Goal: Task Accomplishment & Management: Manage account settings

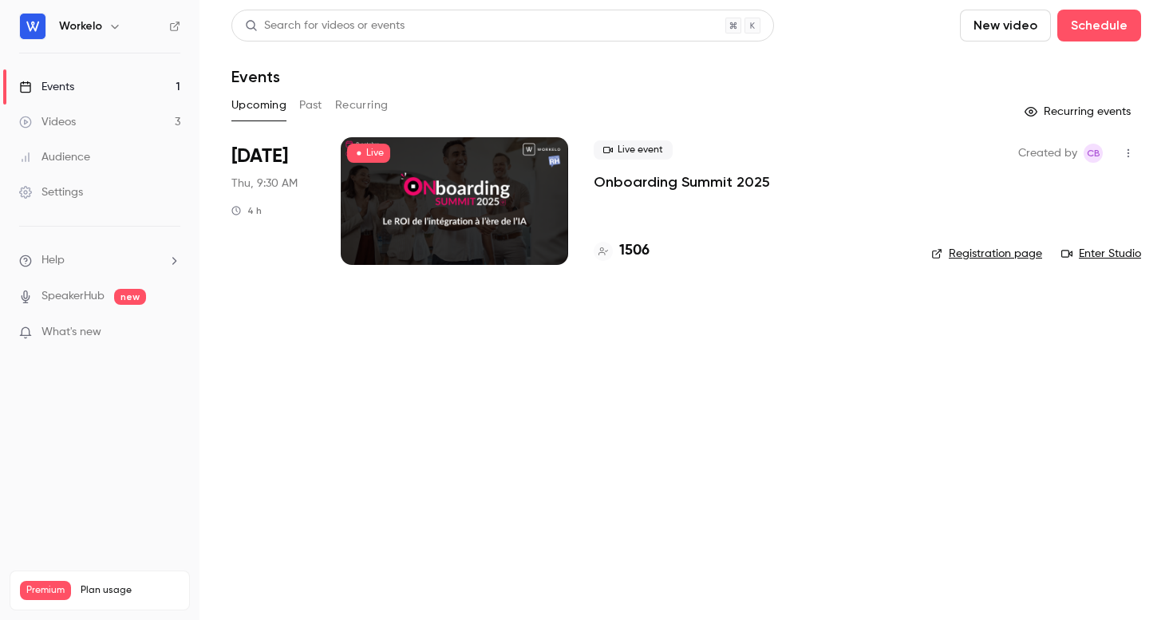
click at [667, 188] on p "Onboarding Summit 2025" at bounding box center [682, 181] width 176 height 19
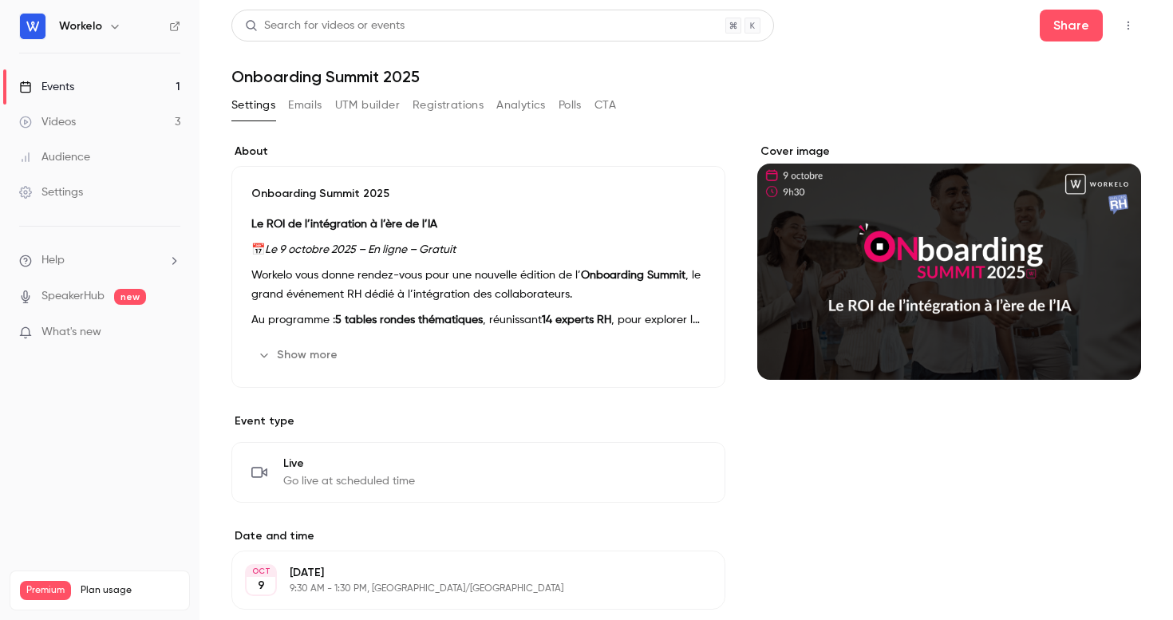
click at [451, 106] on button "Registrations" at bounding box center [448, 106] width 71 height 26
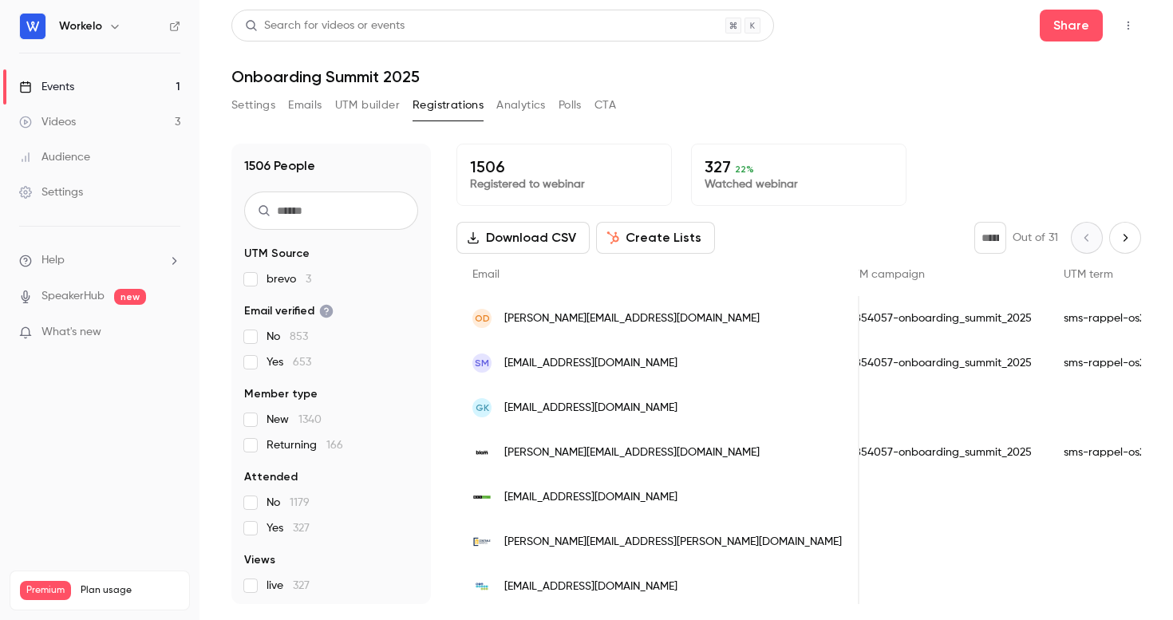
scroll to position [0, 1482]
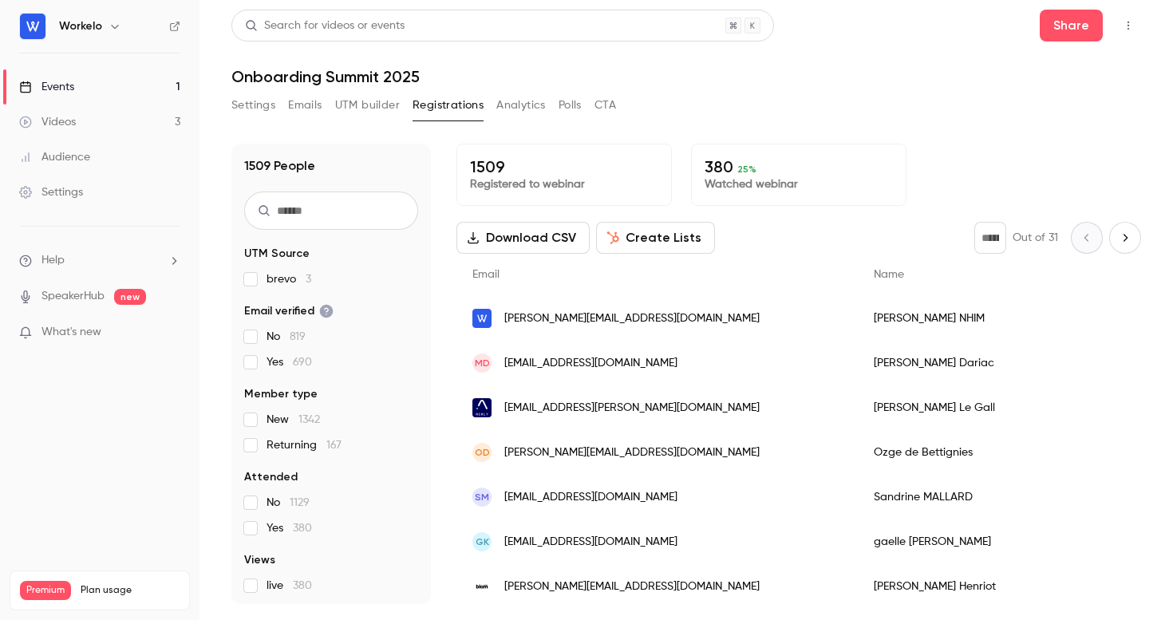
click at [82, 188] on div "Settings" at bounding box center [51, 192] width 64 height 16
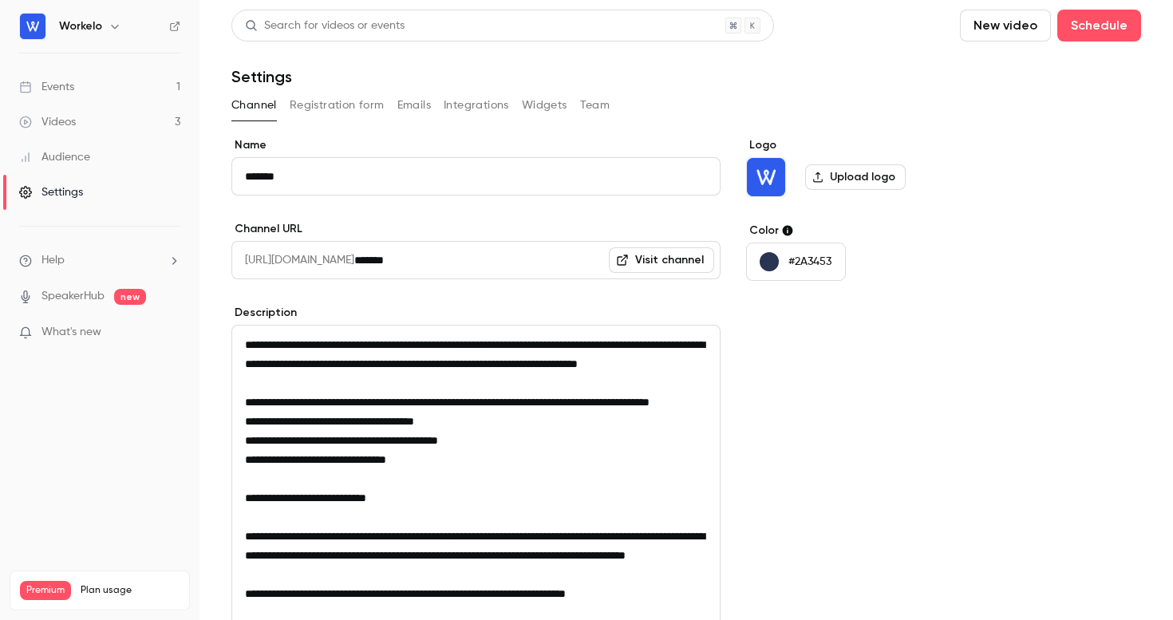
click at [53, 192] on div "Settings" at bounding box center [51, 192] width 64 height 16
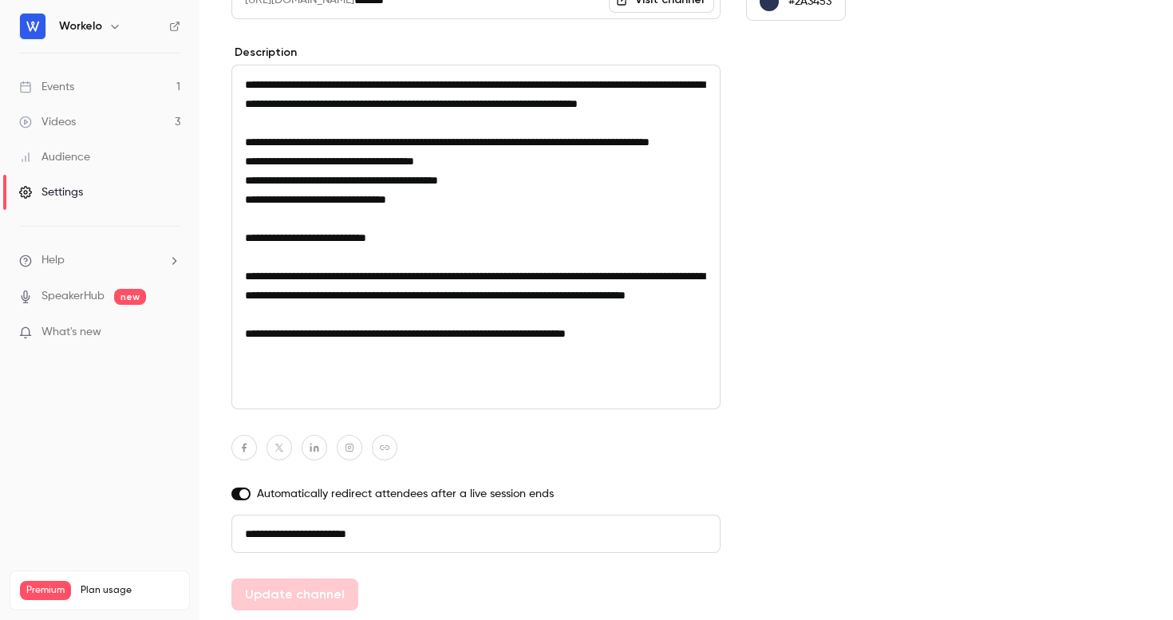
click at [77, 84] on link "Events 1" at bounding box center [100, 86] width 200 height 35
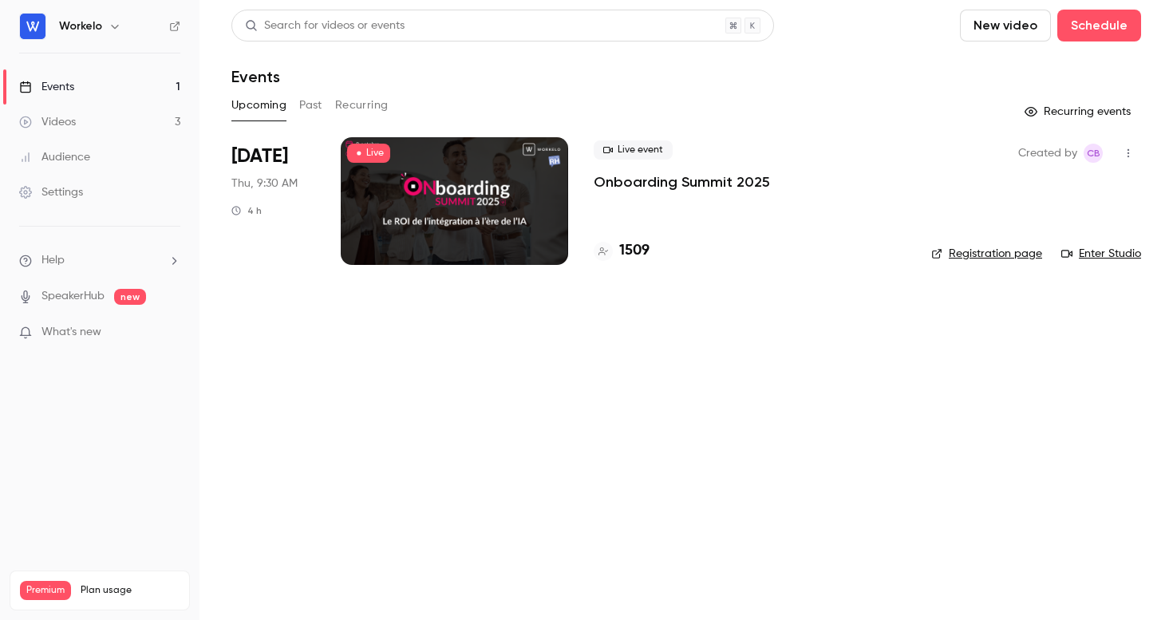
click at [526, 165] on div at bounding box center [454, 201] width 227 height 128
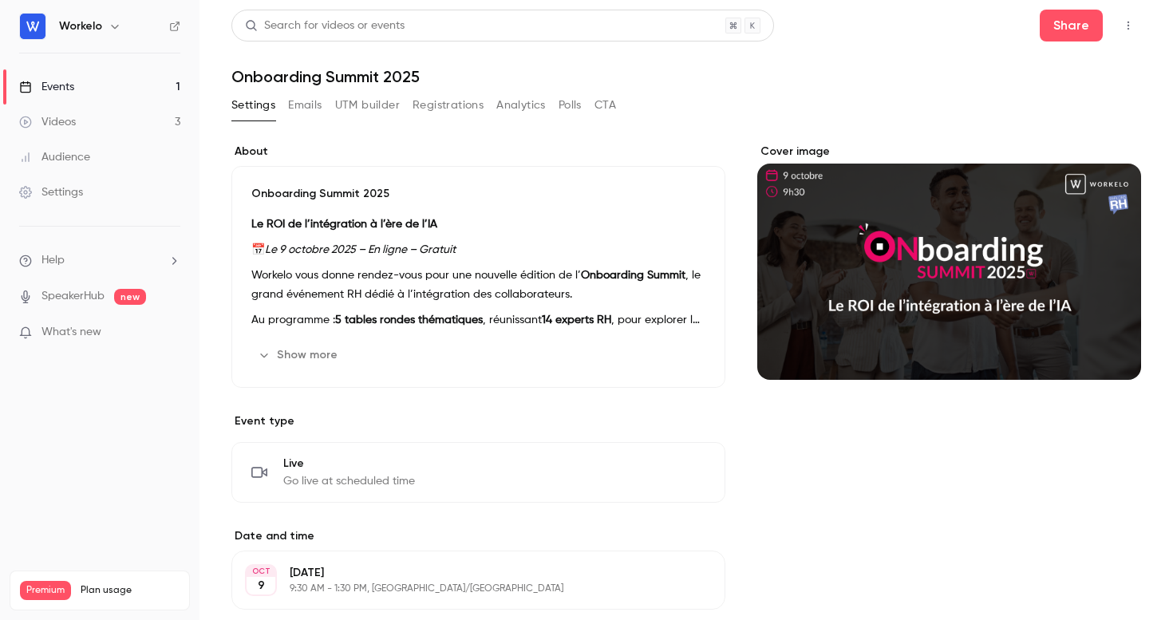
click at [296, 108] on button "Emails" at bounding box center [305, 106] width 34 height 26
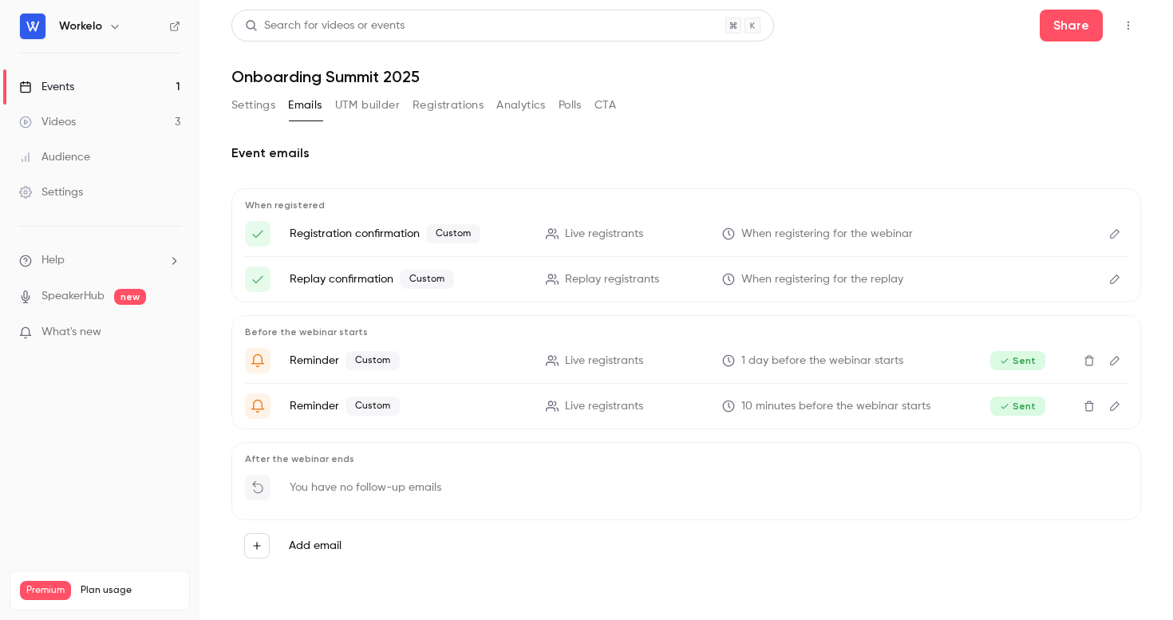
click at [458, 102] on button "Registrations" at bounding box center [448, 106] width 71 height 26
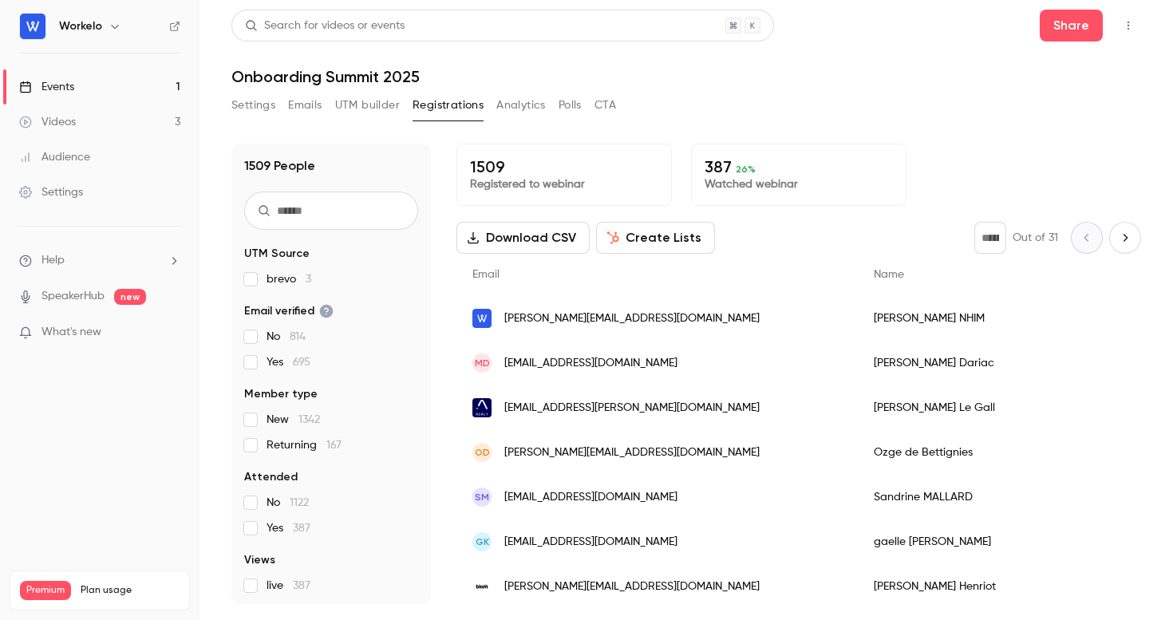
click at [529, 105] on button "Analytics" at bounding box center [520, 106] width 49 height 26
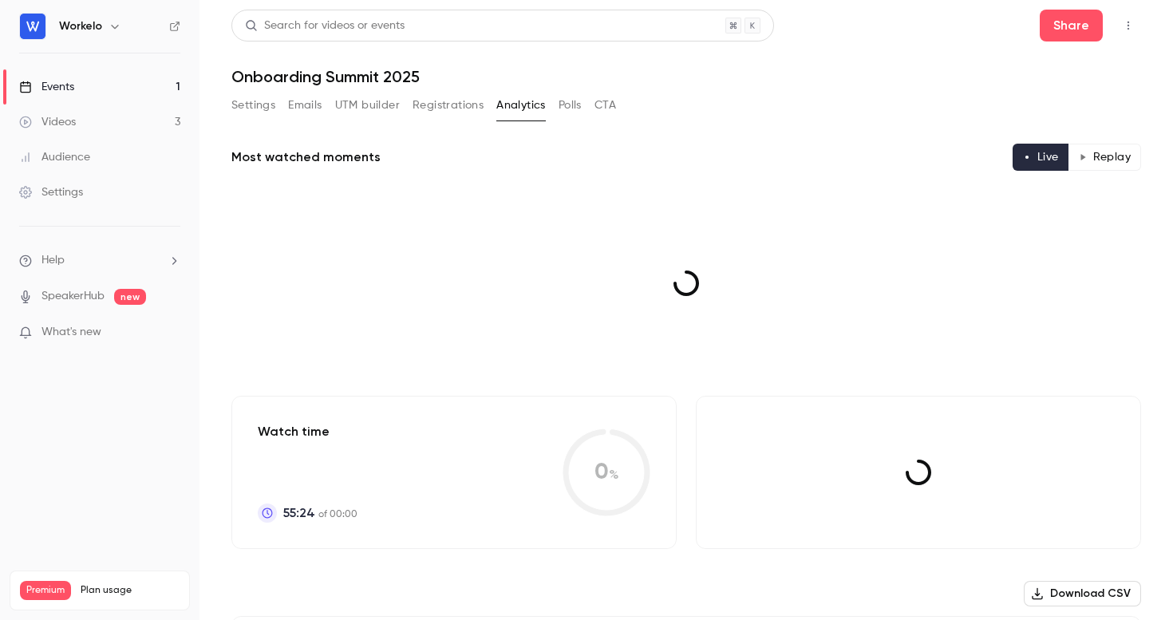
click at [303, 109] on button "Emails" at bounding box center [305, 106] width 34 height 26
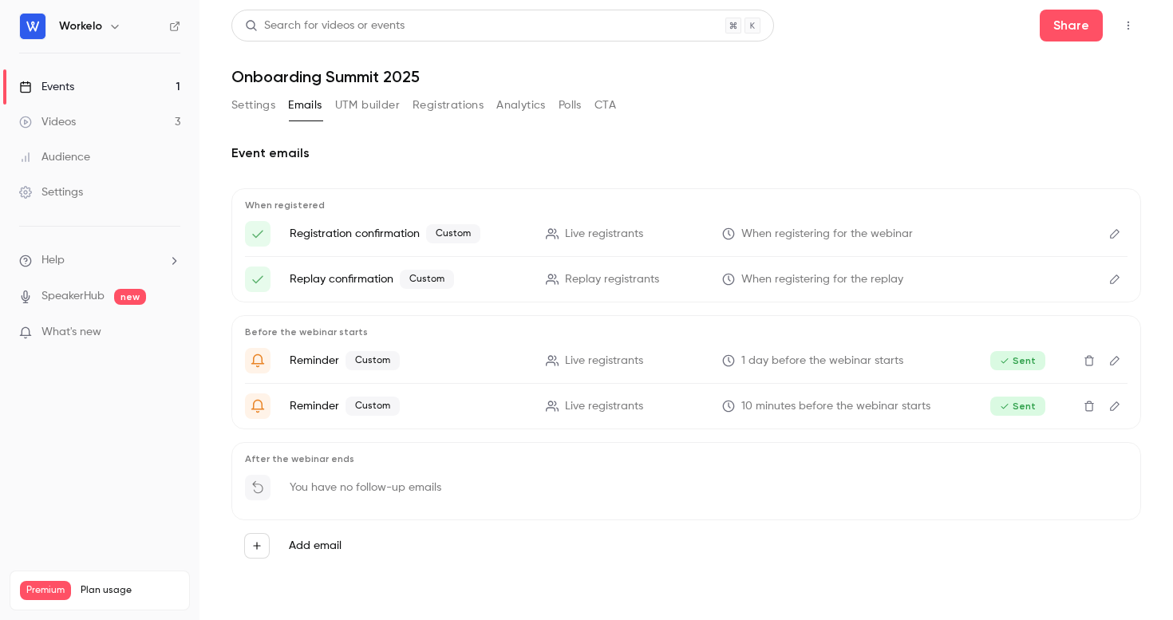
click at [236, 110] on button "Settings" at bounding box center [253, 106] width 44 height 26
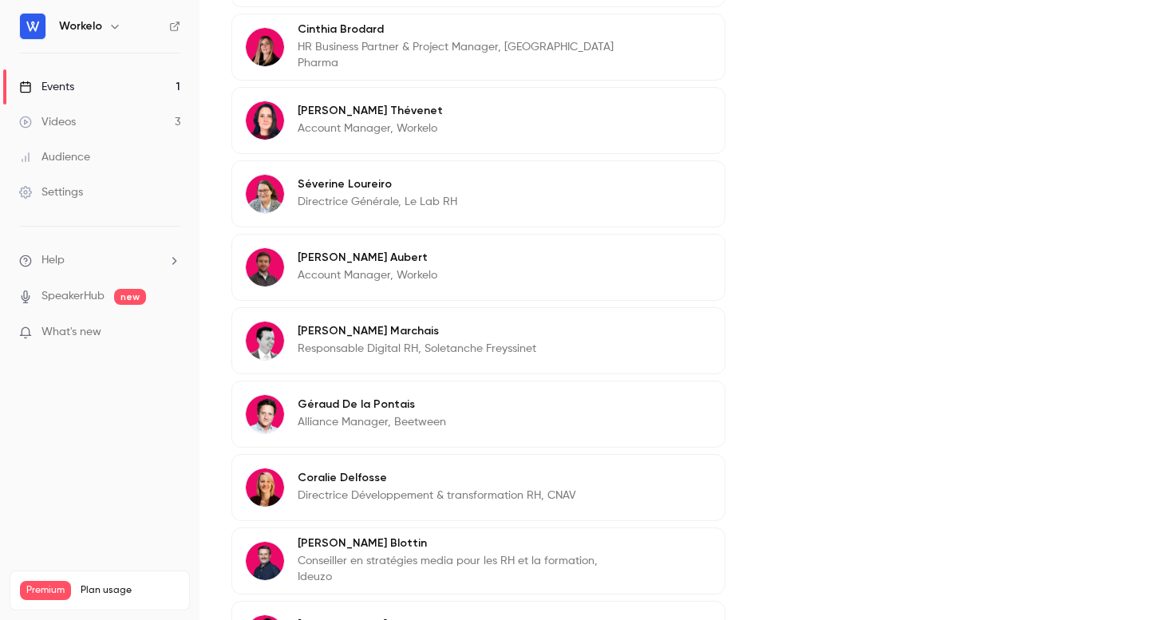
click at [73, 189] on div "Settings" at bounding box center [51, 192] width 64 height 16
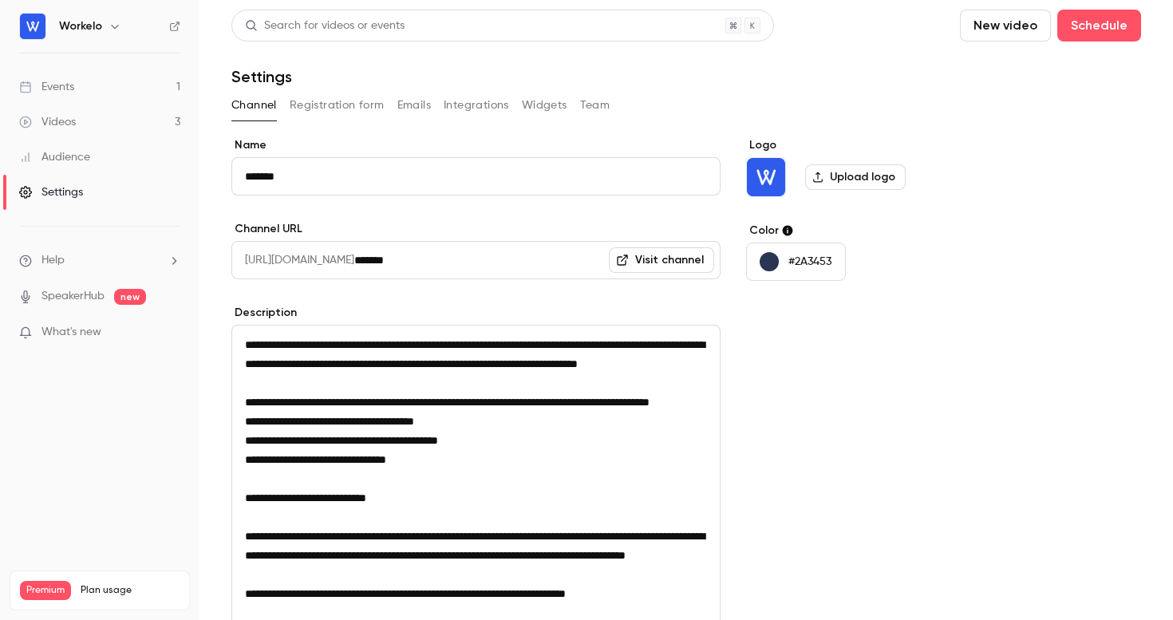
click at [328, 99] on button "Registration form" at bounding box center [337, 106] width 95 height 26
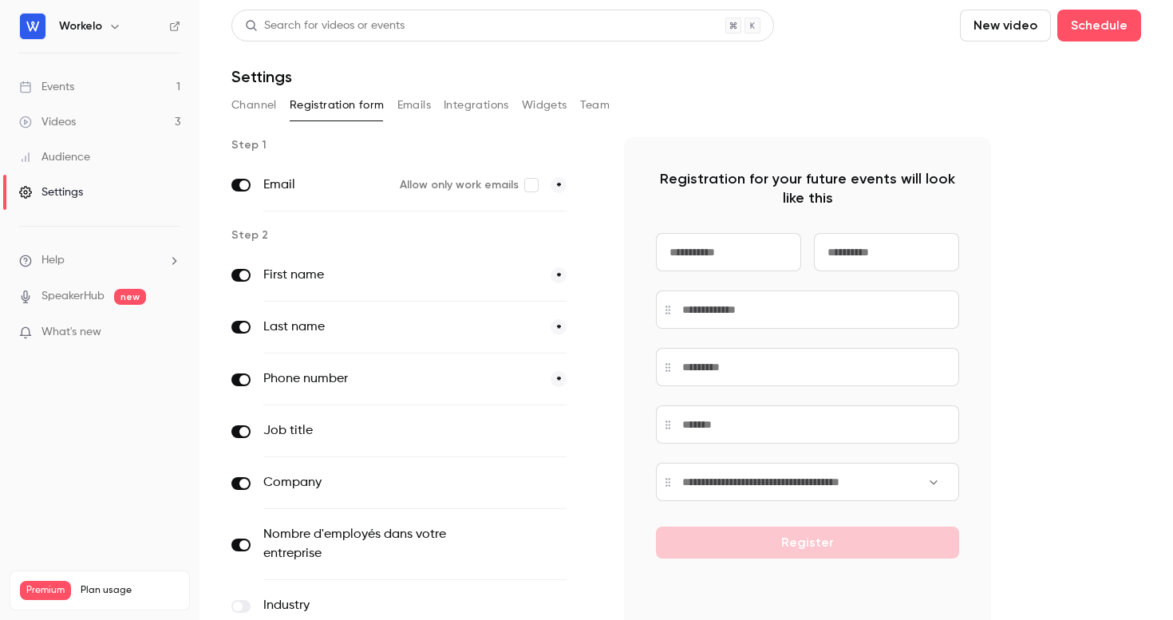
click at [65, 93] on div "Events" at bounding box center [46, 87] width 55 height 16
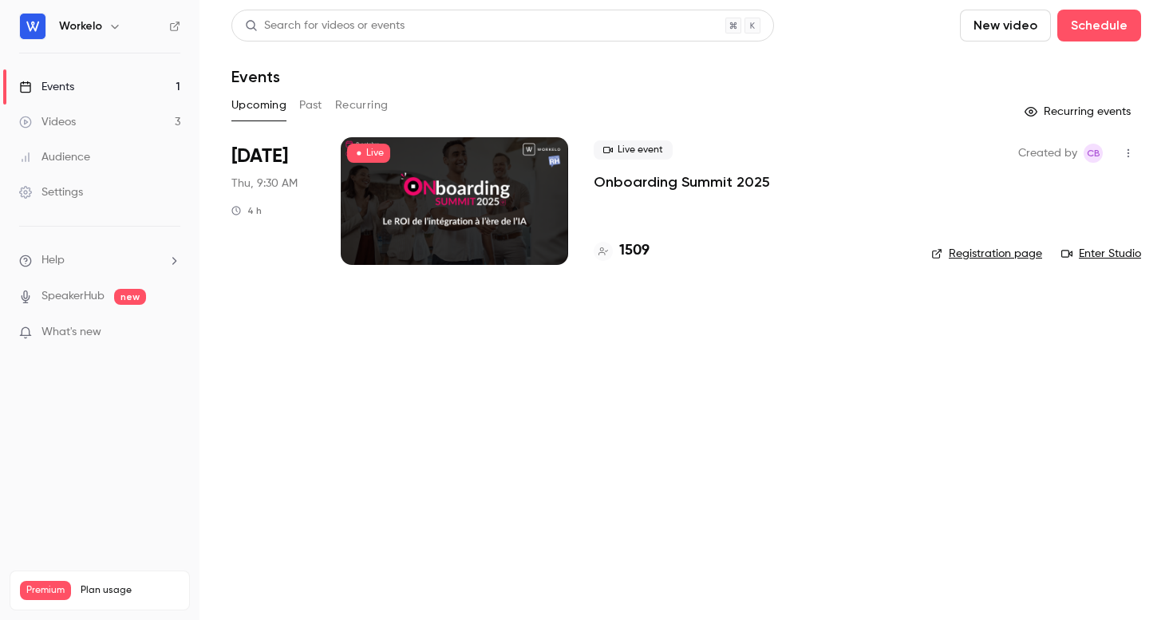
click at [670, 197] on div "Live event Onboarding Summit 2025 1509" at bounding box center [750, 201] width 312 height 128
click at [668, 183] on p "Onboarding Summit 2025" at bounding box center [682, 181] width 176 height 19
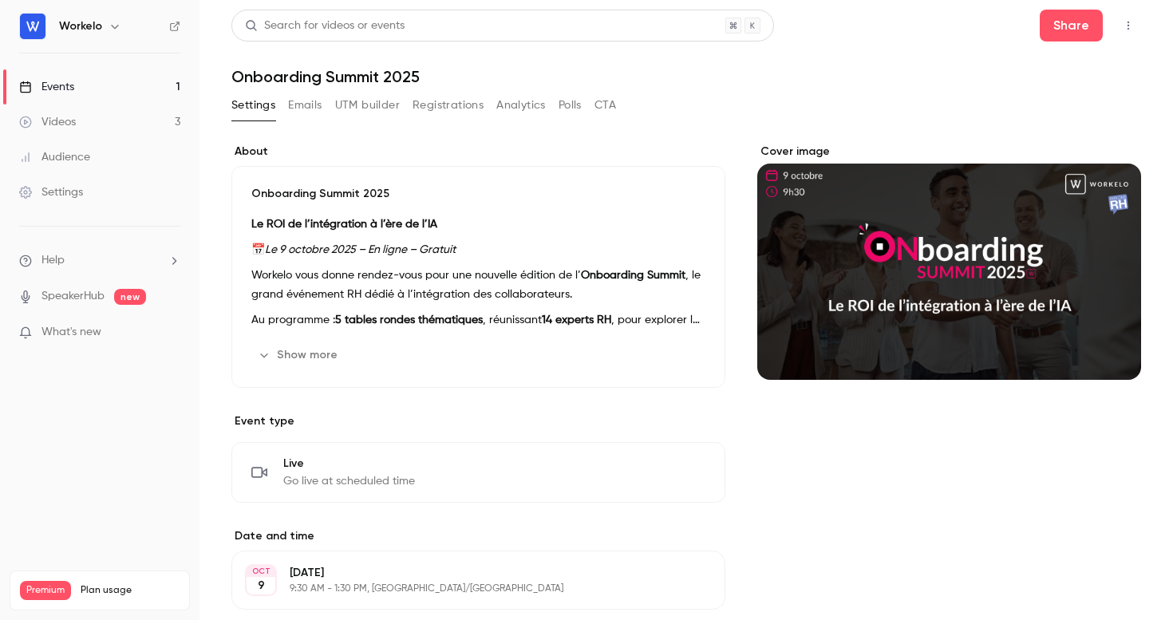
click at [310, 110] on button "Emails" at bounding box center [305, 106] width 34 height 26
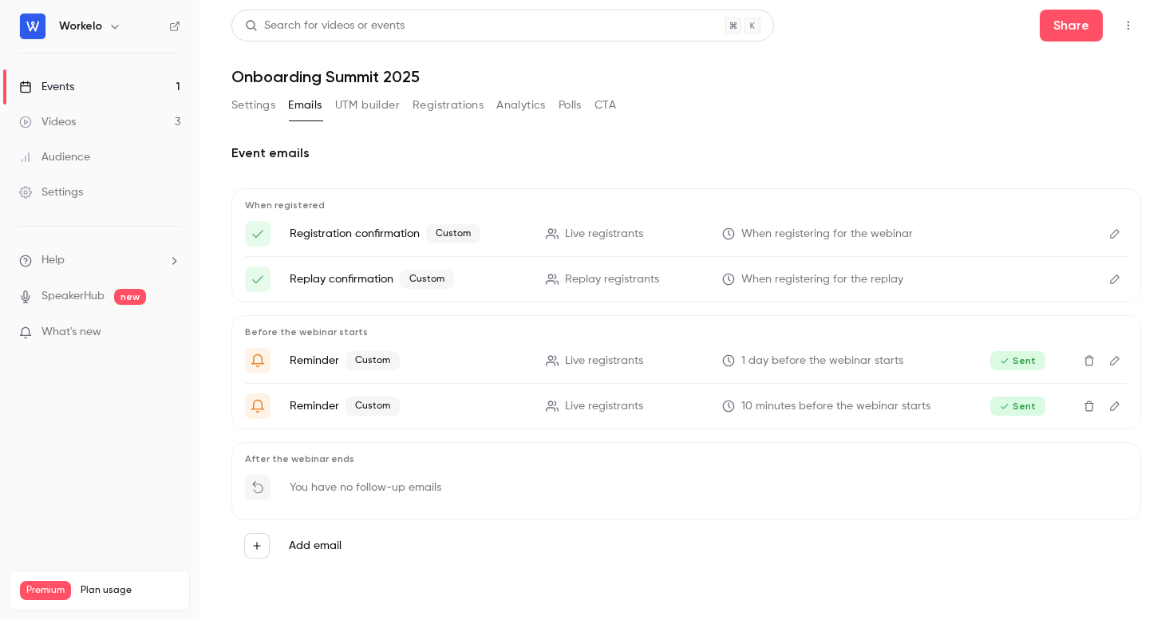
click at [1123, 23] on icon "button" at bounding box center [1128, 25] width 13 height 11
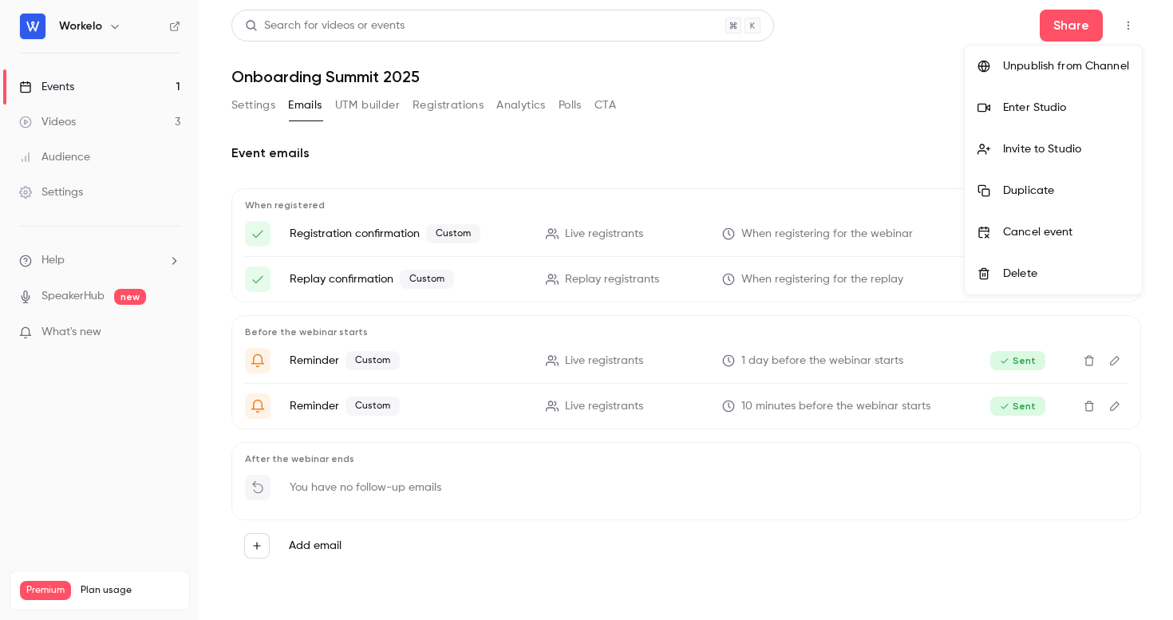
click at [70, 85] on div at bounding box center [586, 310] width 1173 height 620
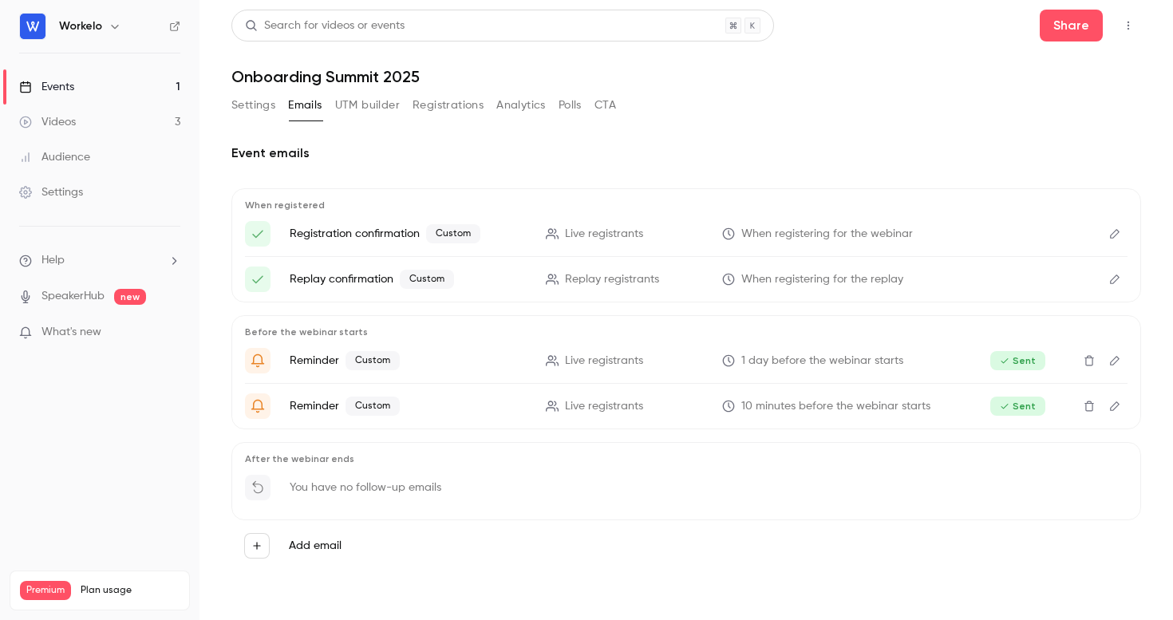
click at [437, 113] on button "Registrations" at bounding box center [448, 106] width 71 height 26
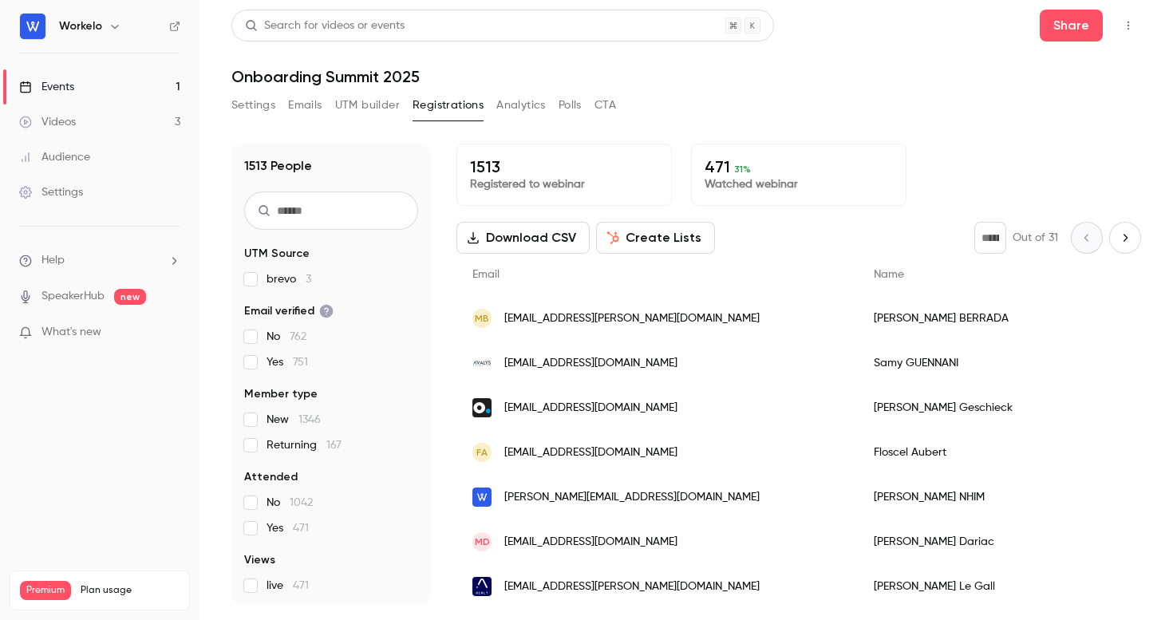
click at [267, 503] on span "No 1042" at bounding box center [290, 503] width 46 height 16
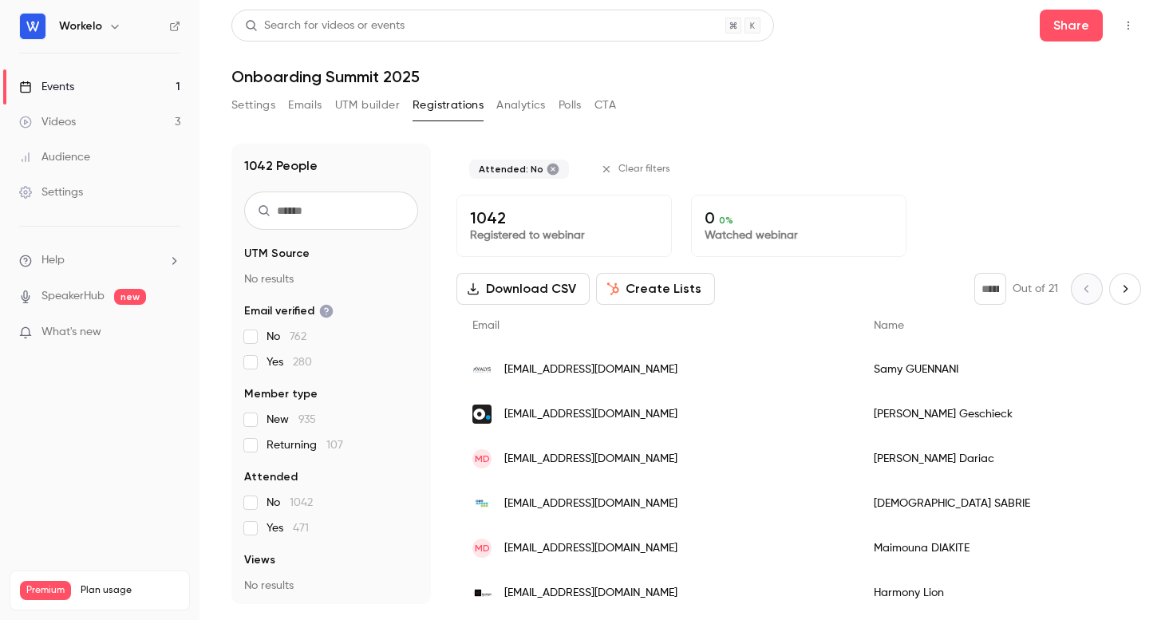
click at [556, 283] on button "Download CSV" at bounding box center [523, 289] width 133 height 32
click at [61, 439] on nav "Workelo Events 1 Videos 3 Audience Settings Help SpeakerHub new What's new Prem…" at bounding box center [100, 310] width 200 height 620
